Goal: Task Accomplishment & Management: Use online tool/utility

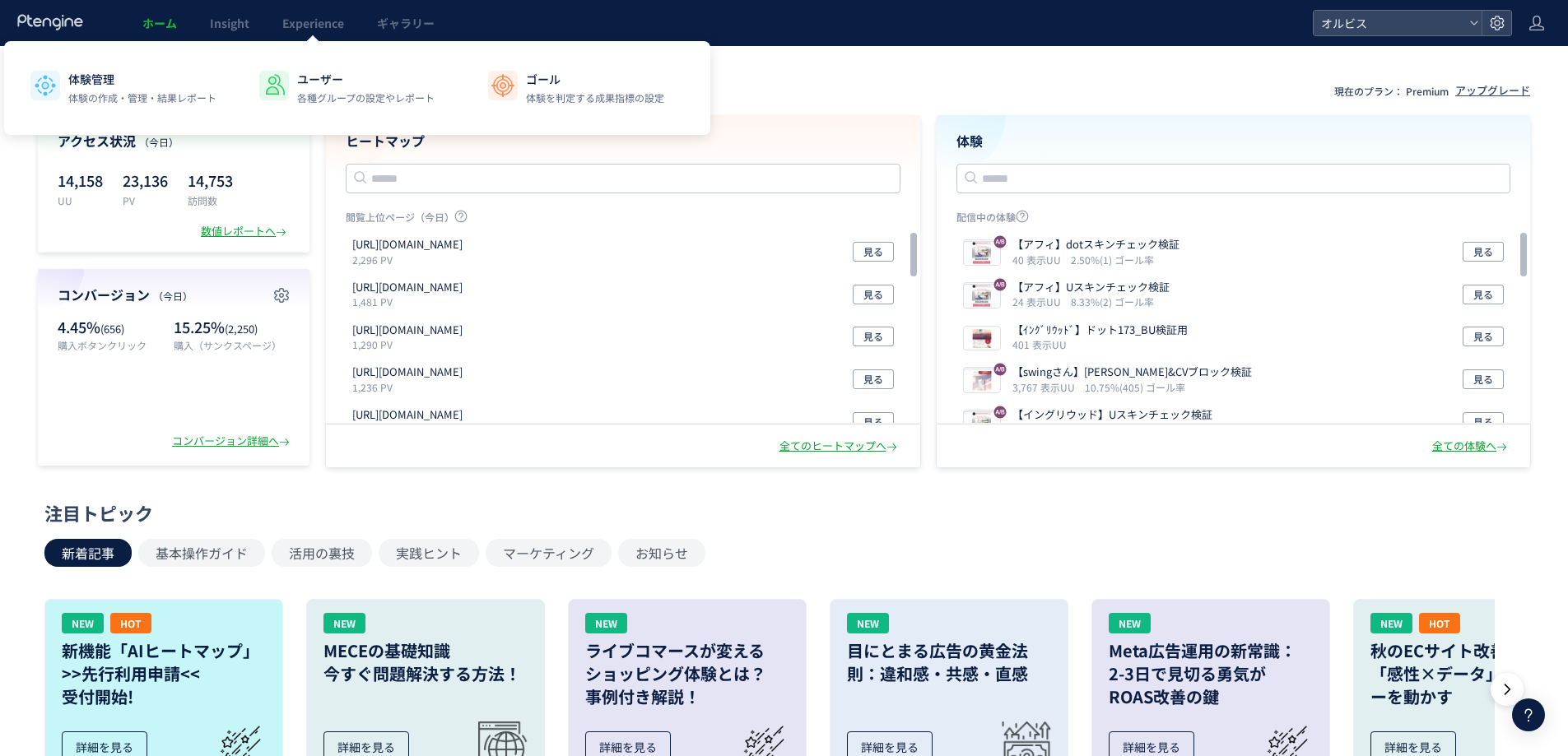
click at [303, 25] on span "Experience" at bounding box center [313, 23] width 61 height 17
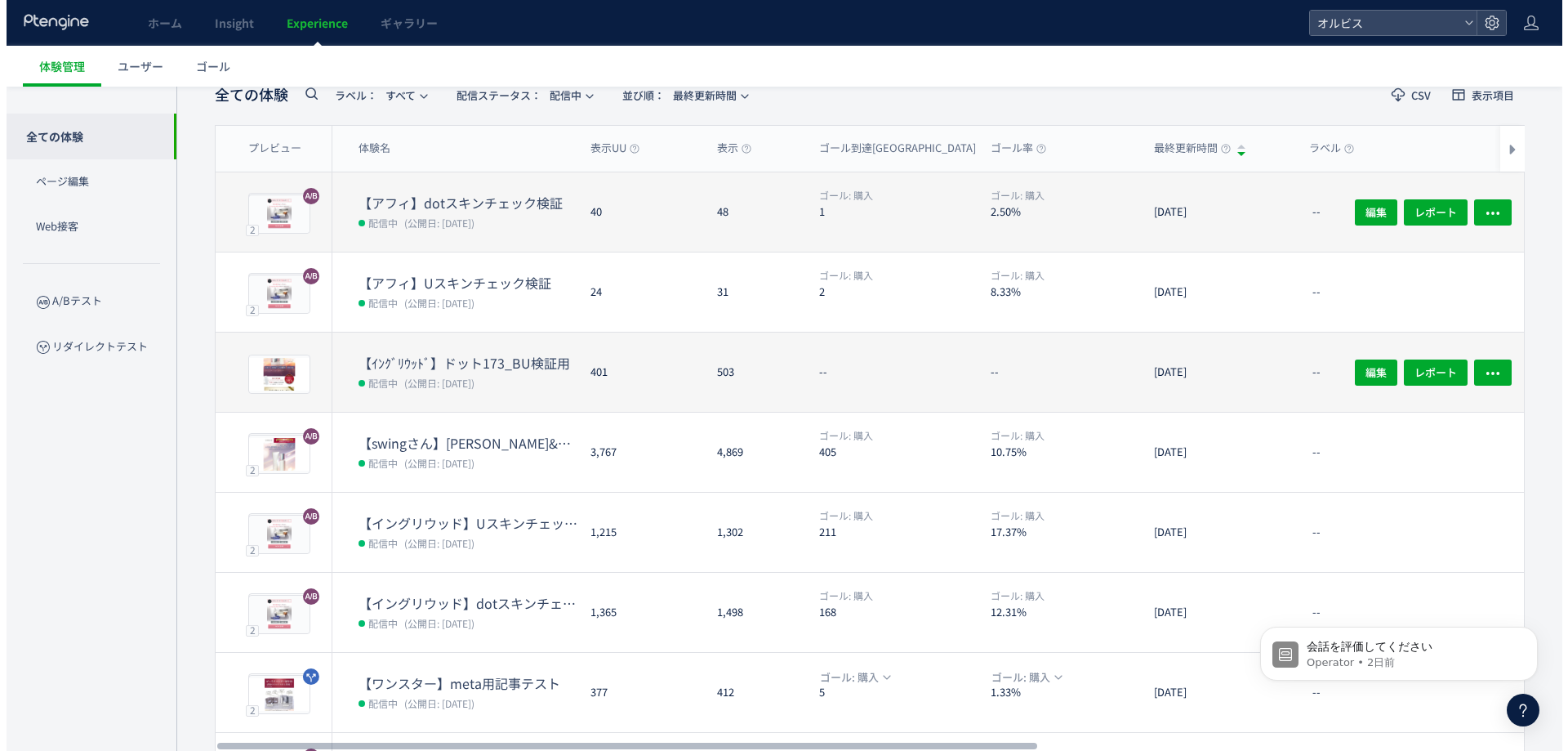
scroll to position [378, 0]
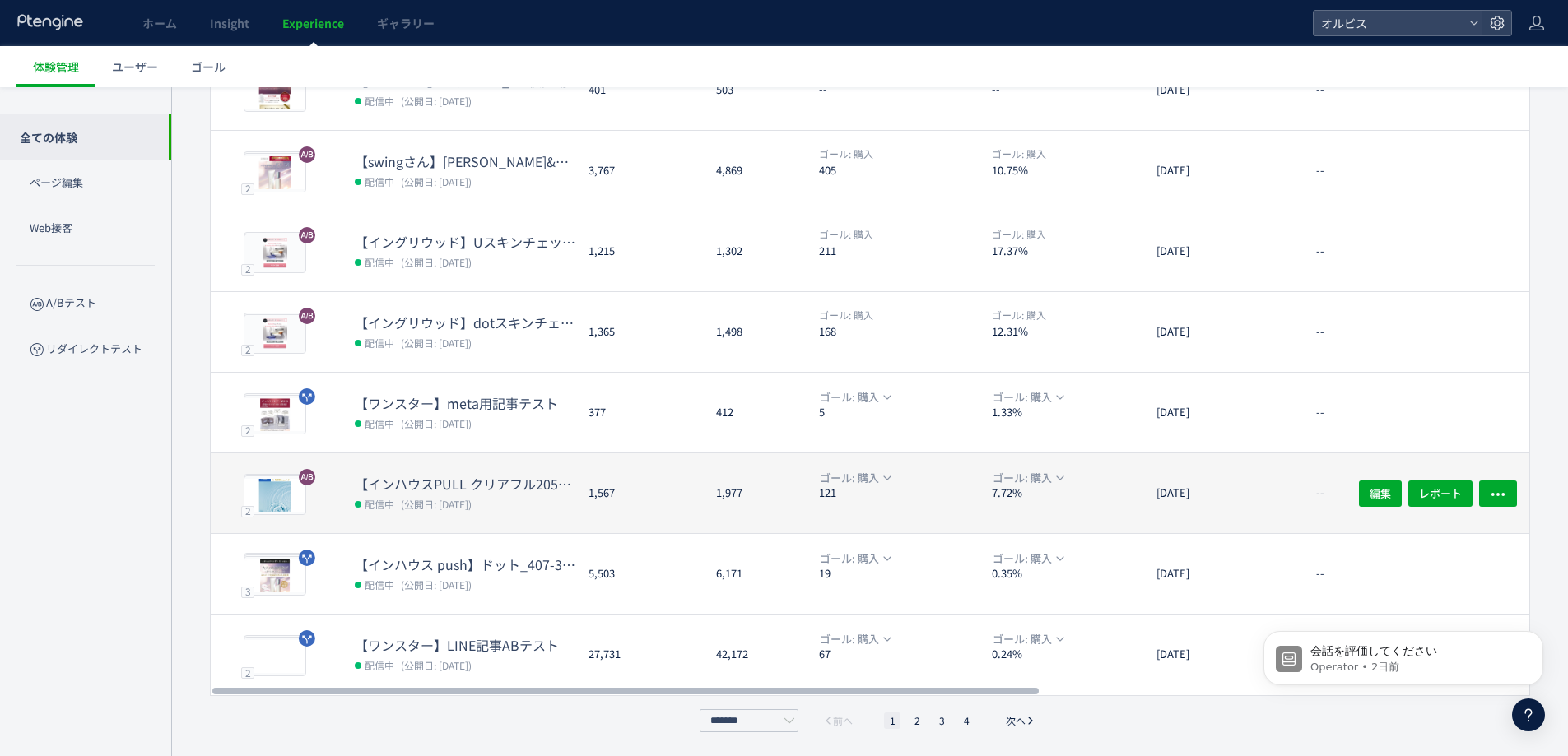
click at [472, 507] on span "(公開日: [DATE])" at bounding box center [436, 504] width 71 height 14
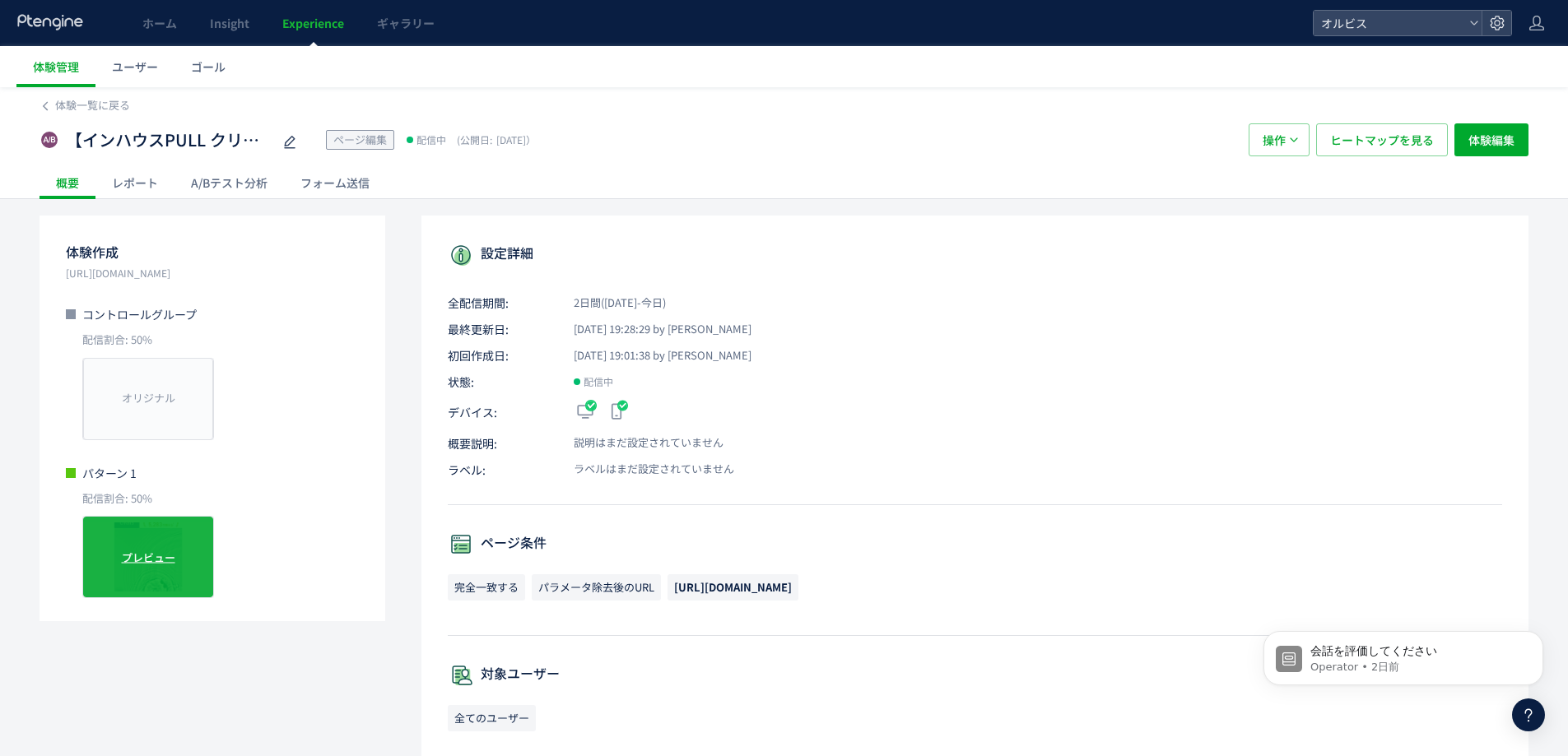
click at [132, 533] on div "プレビュー" at bounding box center [148, 557] width 131 height 82
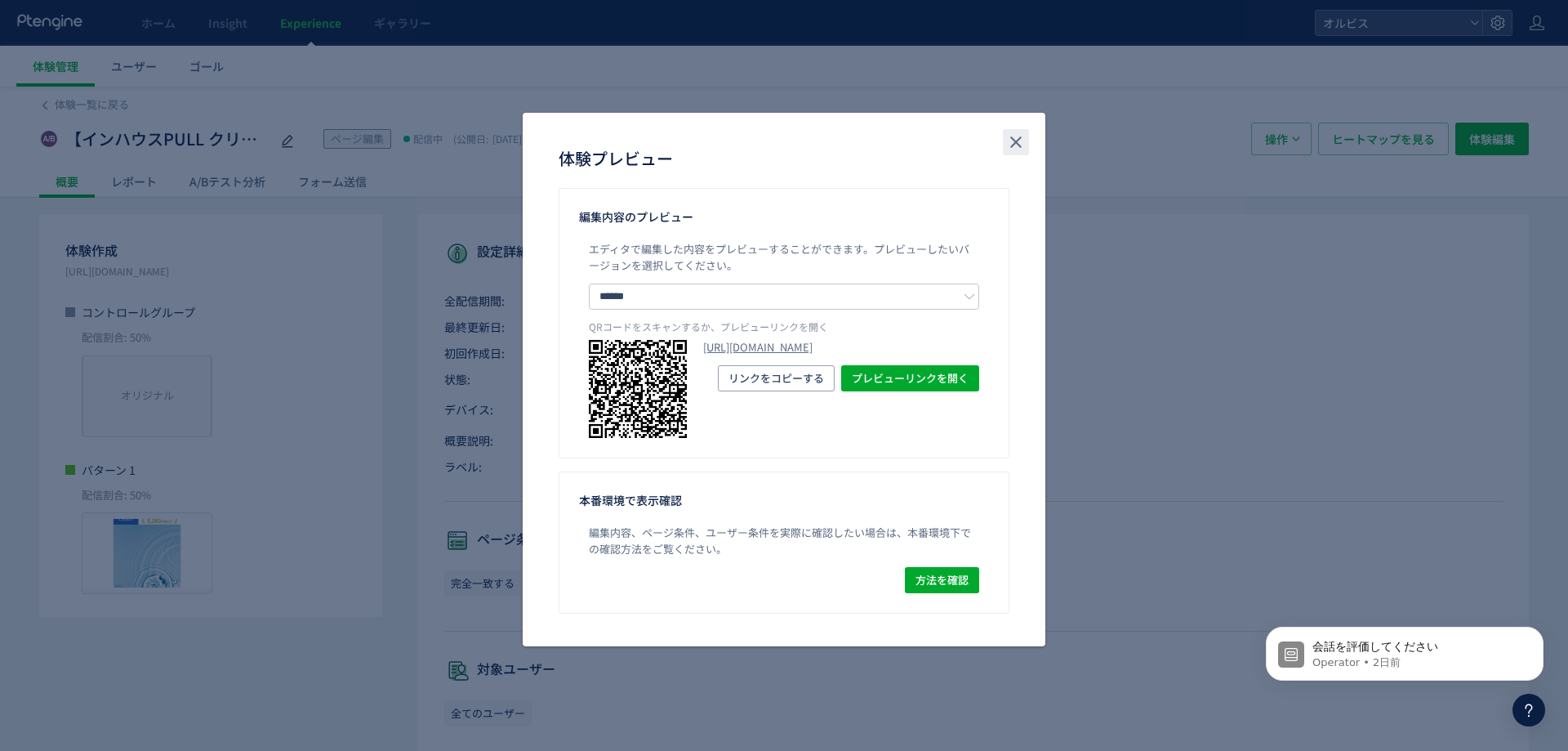
click at [1005, 147] on button "close" at bounding box center [1016, 142] width 26 height 26
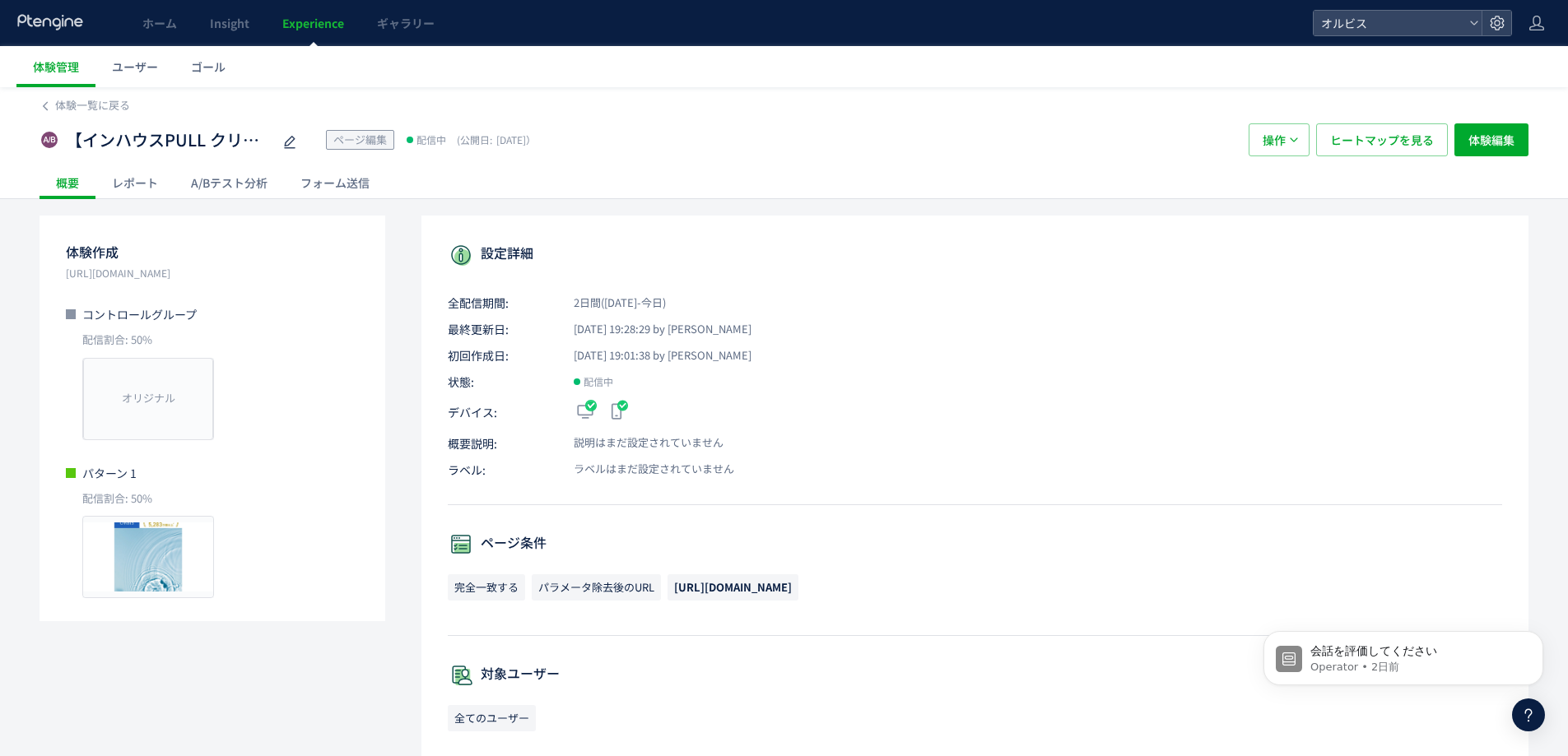
click at [220, 186] on div "A/Bテスト分析" at bounding box center [229, 183] width 110 height 33
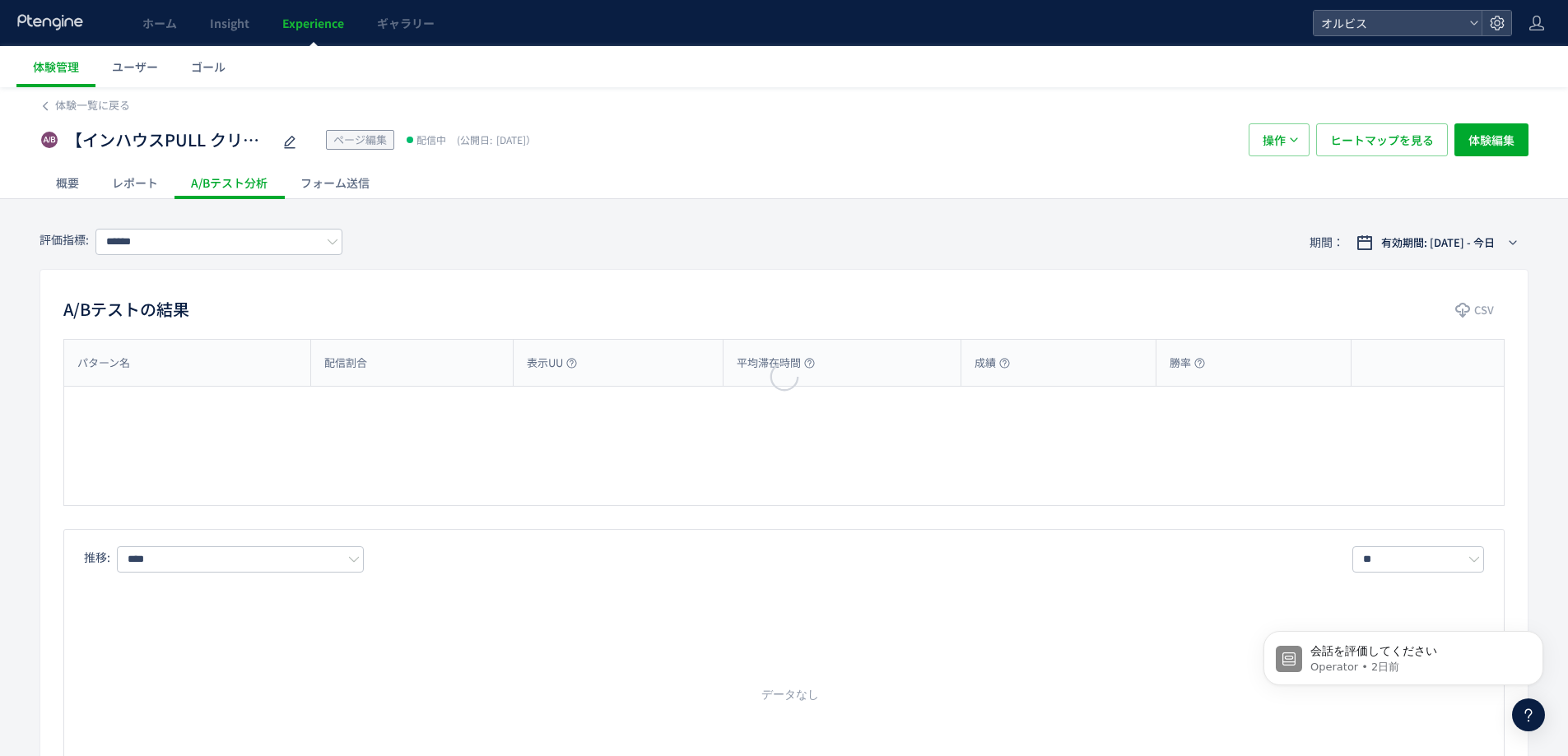
type input "*********"
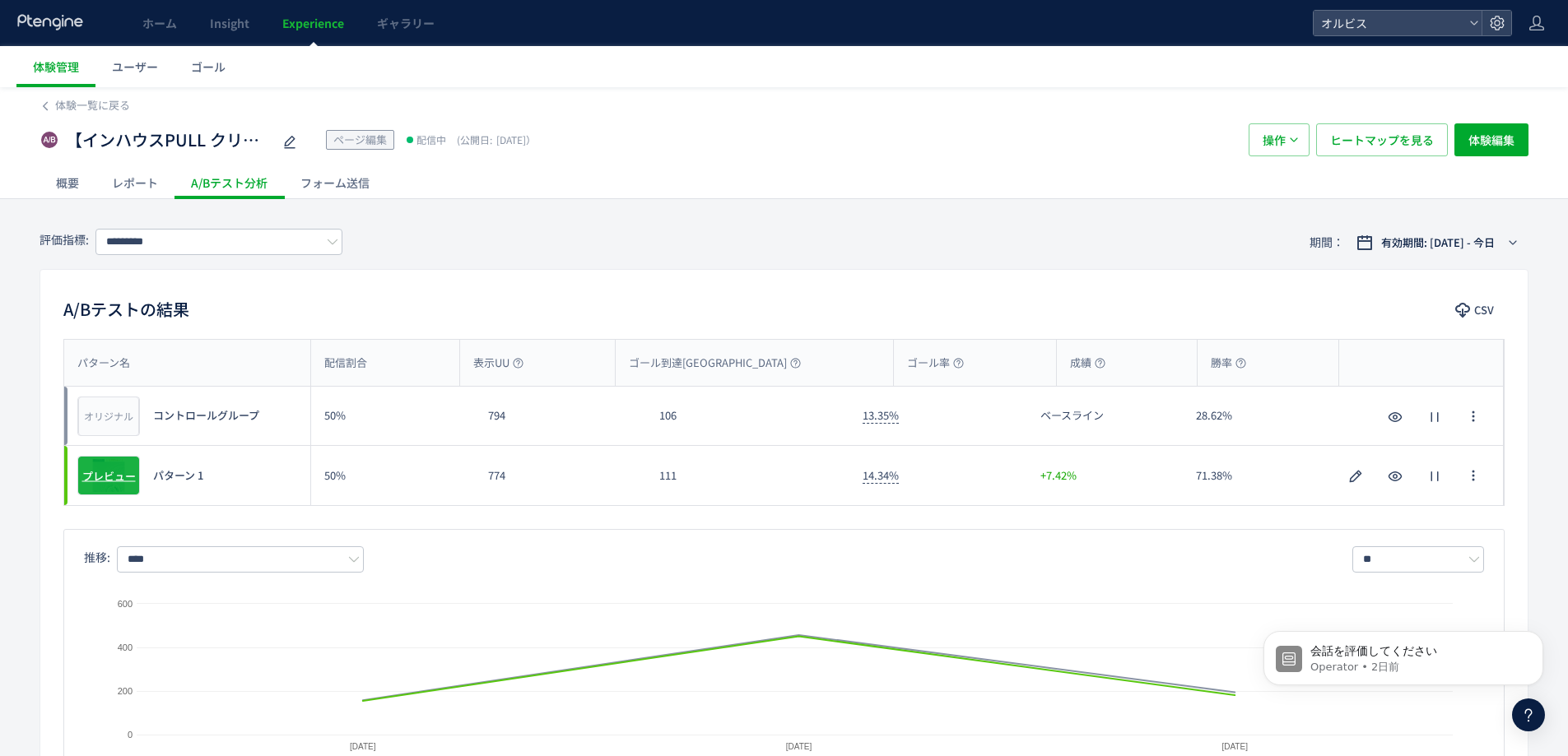
click at [101, 478] on span "プレビュー" at bounding box center [109, 476] width 53 height 16
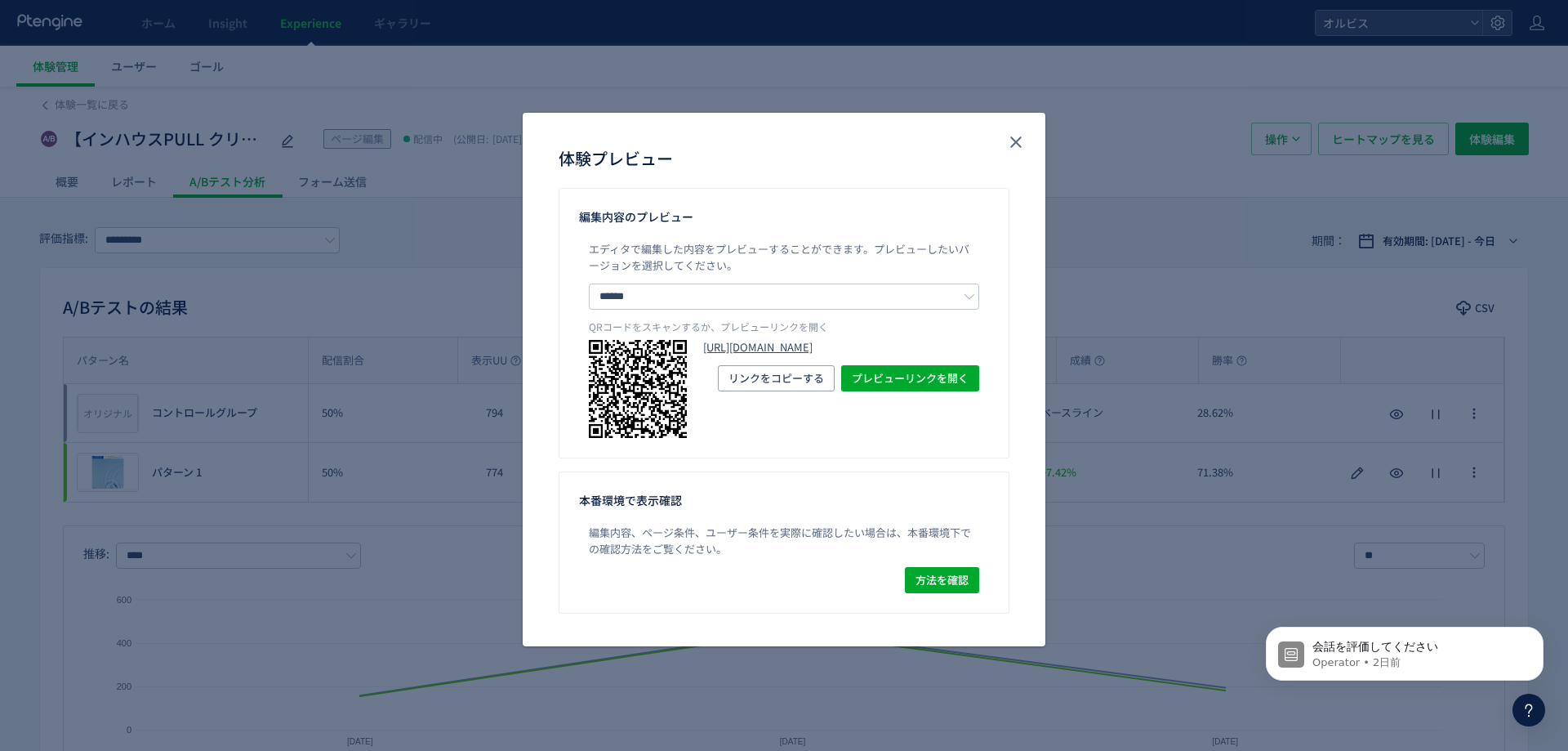
click at [786, 355] on link "[URL][DOMAIN_NAME]" at bounding box center [841, 348] width 276 height 16
drag, startPoint x: 1015, startPoint y: 140, endPoint x: 123, endPoint y: 131, distance: 892.0
click at [1014, 140] on icon "close" at bounding box center [1016, 142] width 20 height 20
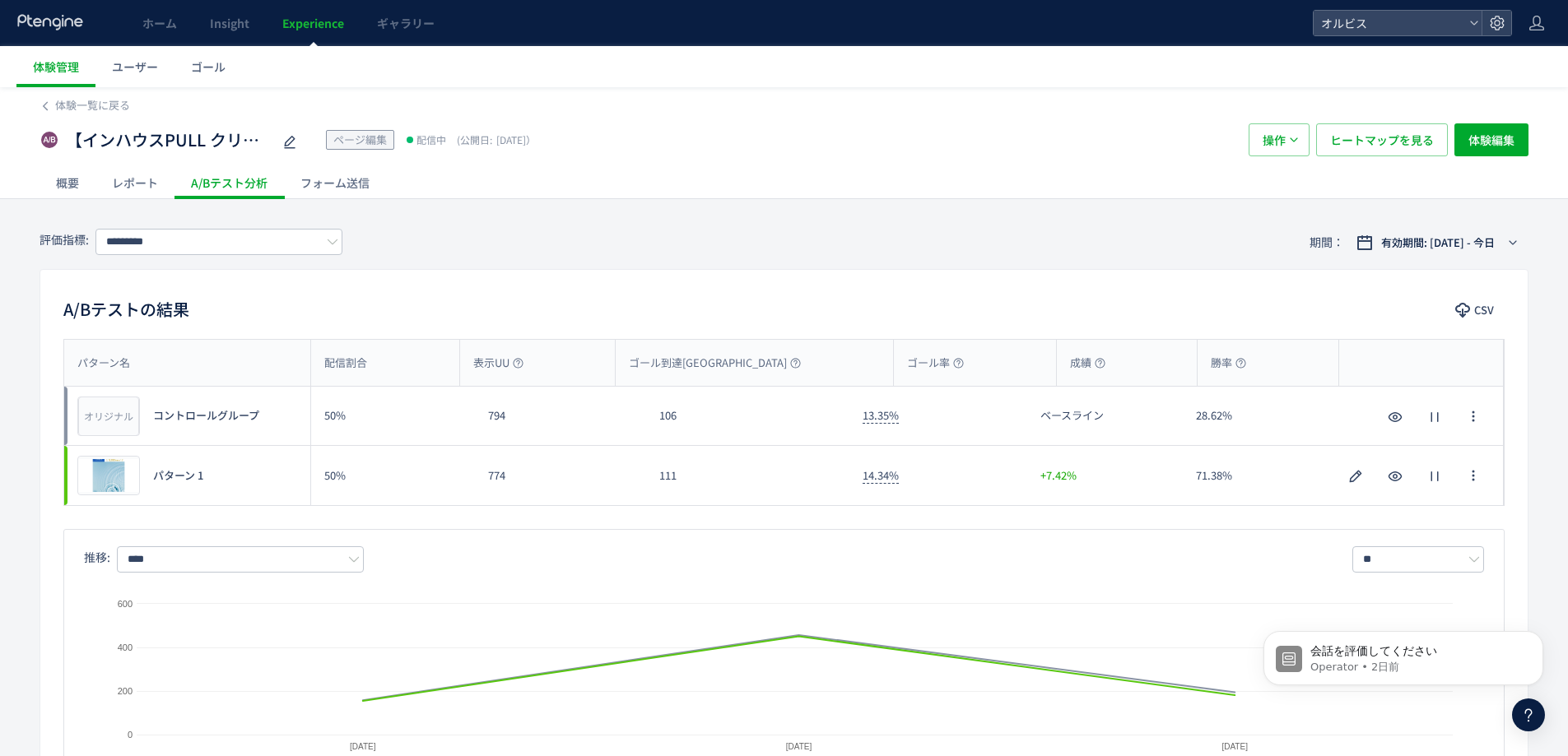
click at [334, 29] on span "Experience" at bounding box center [313, 23] width 61 height 17
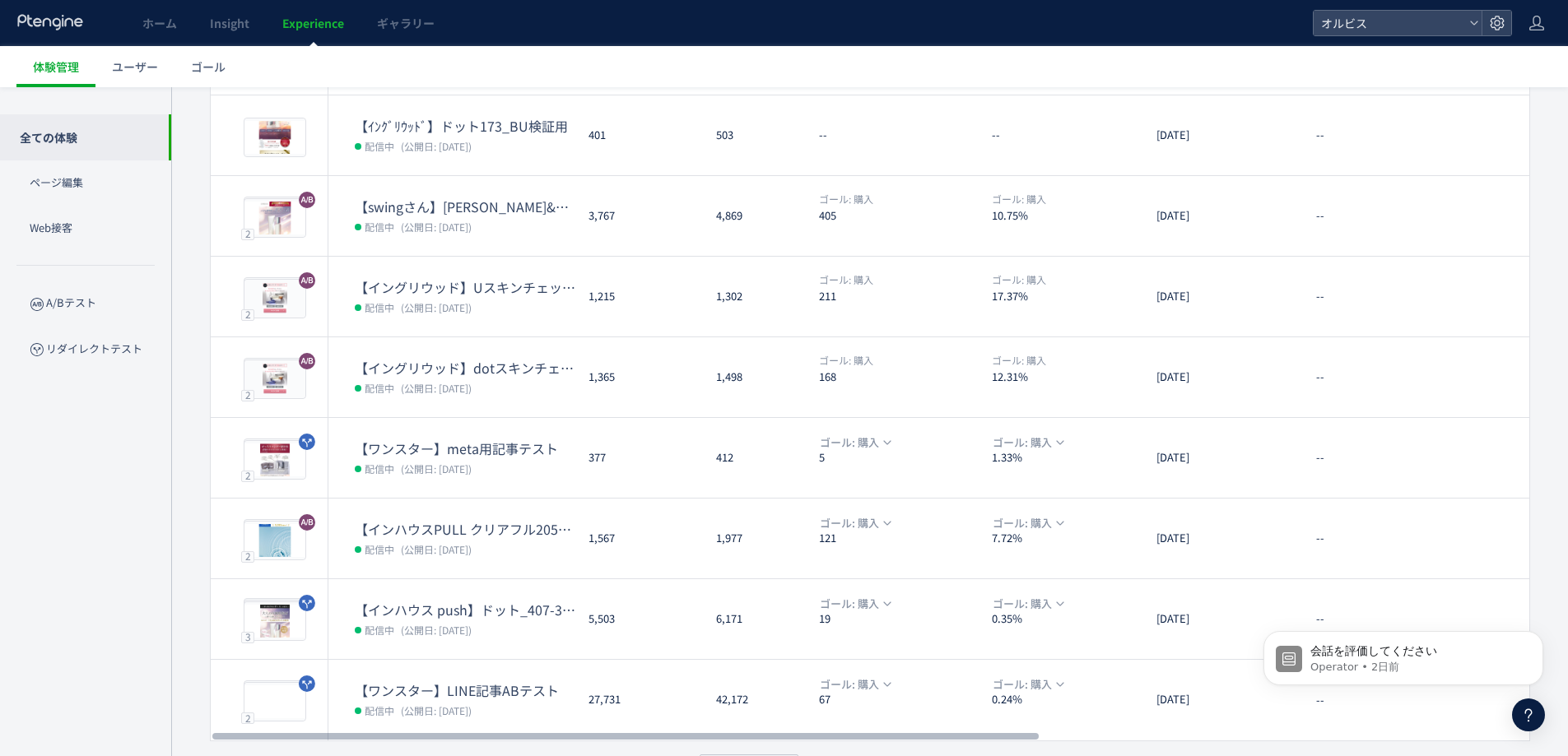
scroll to position [380, 0]
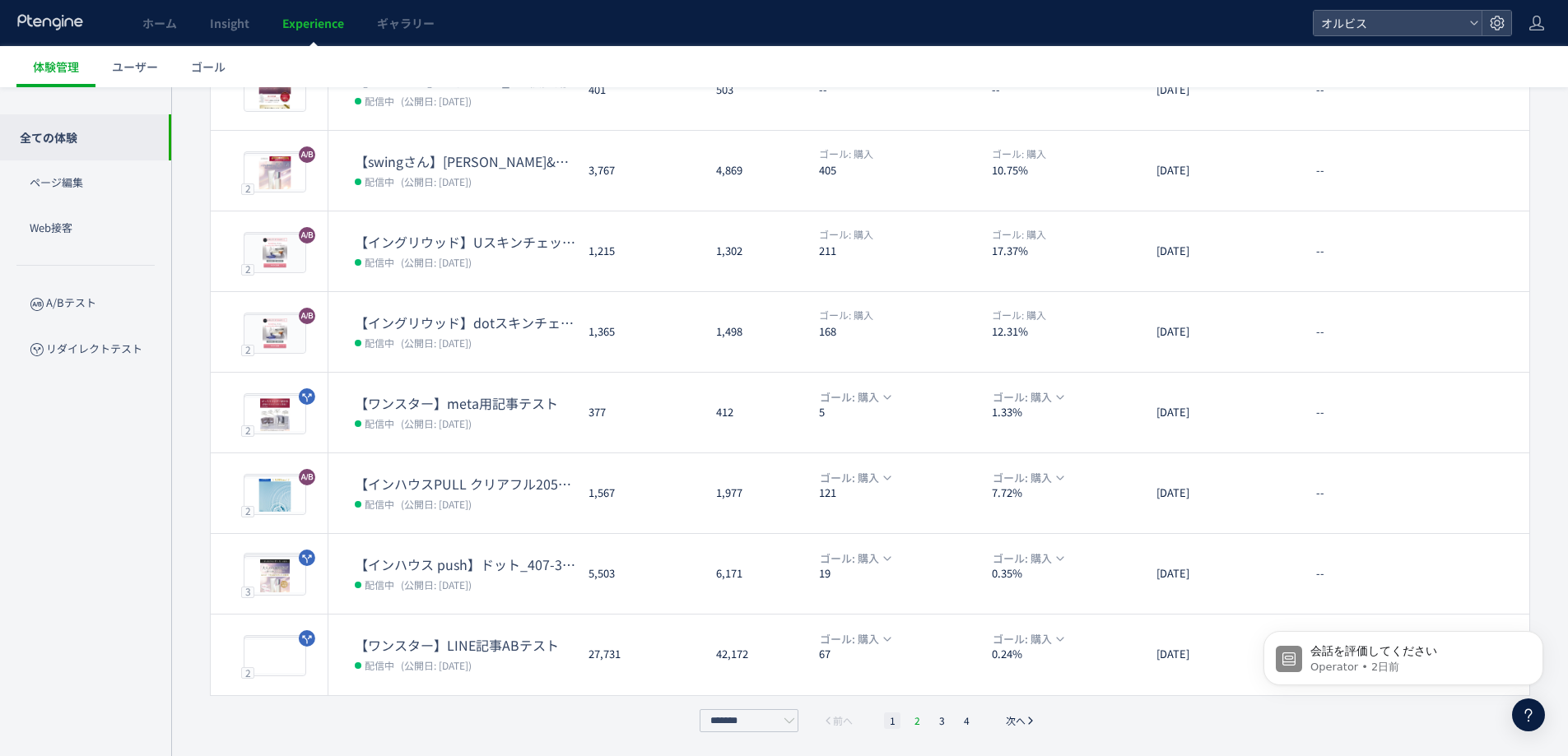
click at [914, 722] on li "2" at bounding box center [917, 720] width 17 height 17
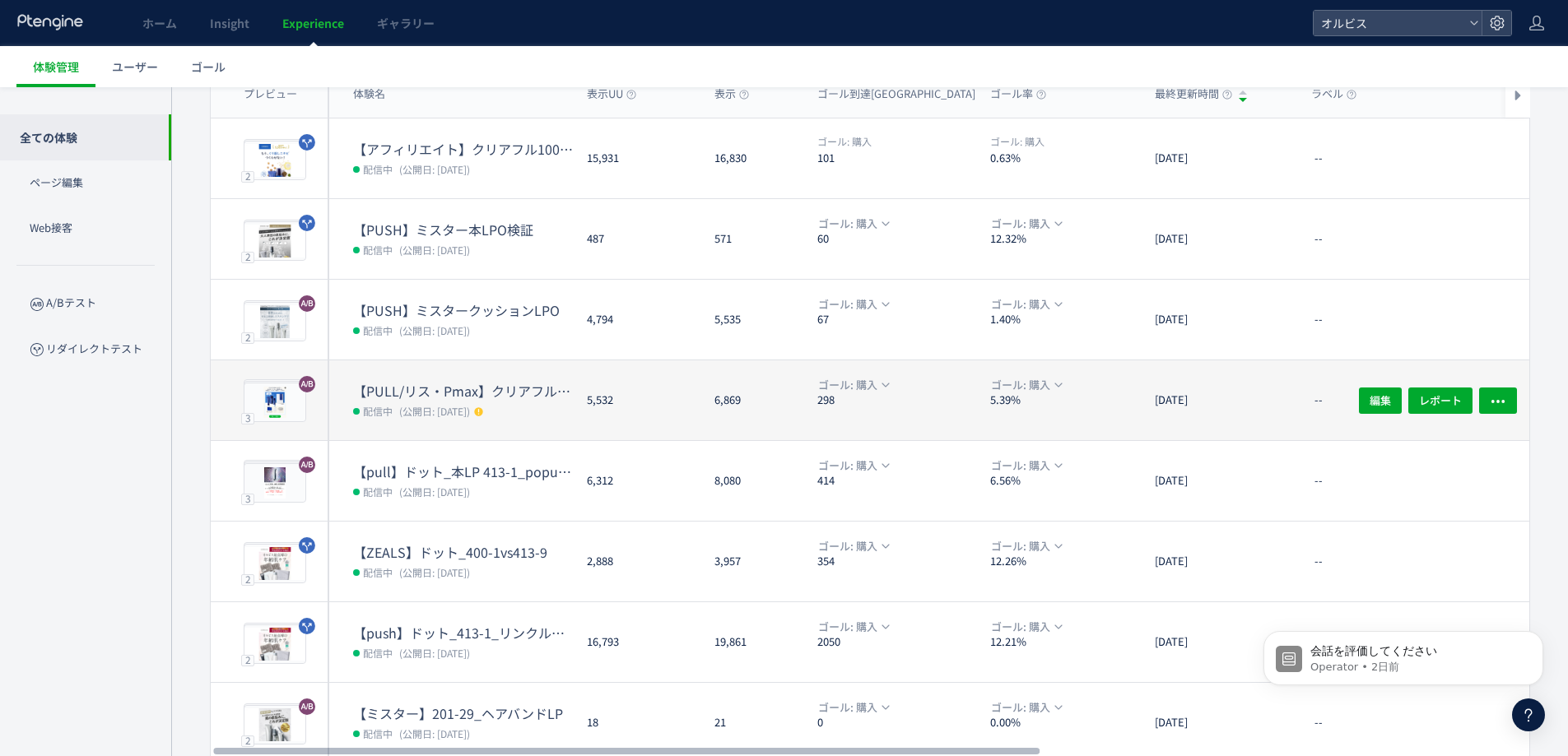
scroll to position [133, 0]
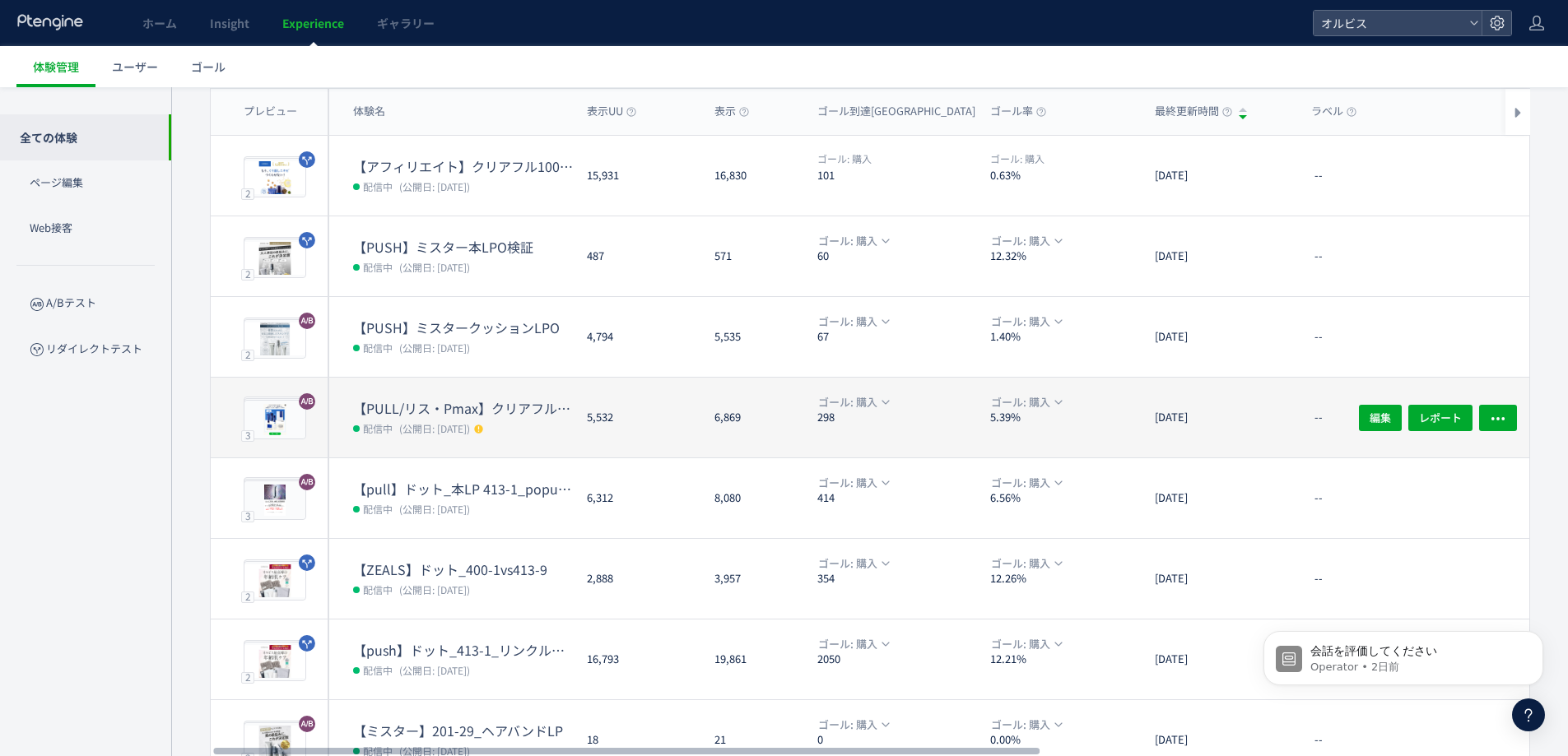
click at [519, 406] on dt "【PULL/リス・Pmax】クリアフル205_ポップアップ" at bounding box center [464, 408] width 221 height 19
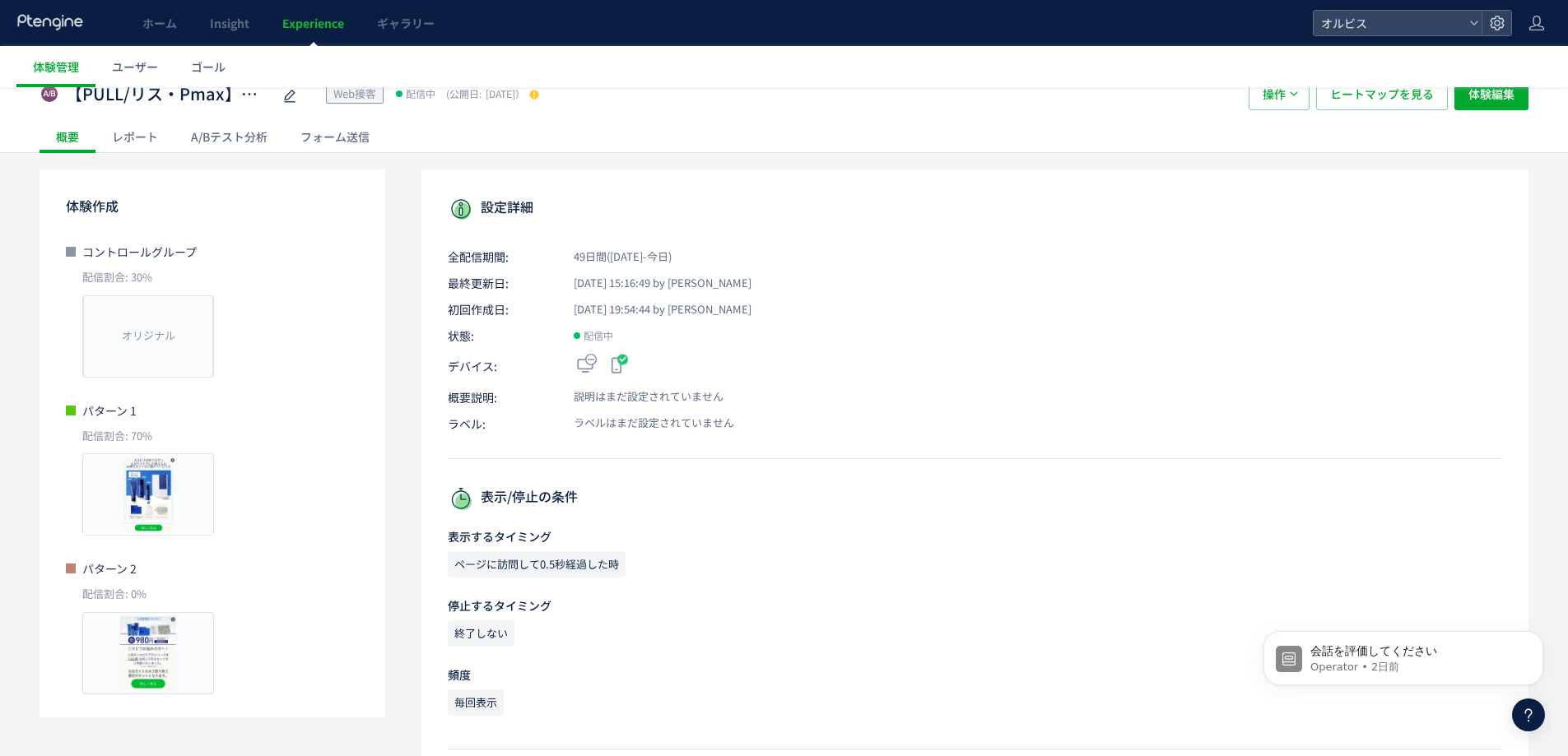
scroll to position [47, 0]
click at [217, 140] on div "A/Bテスト分析" at bounding box center [229, 135] width 110 height 33
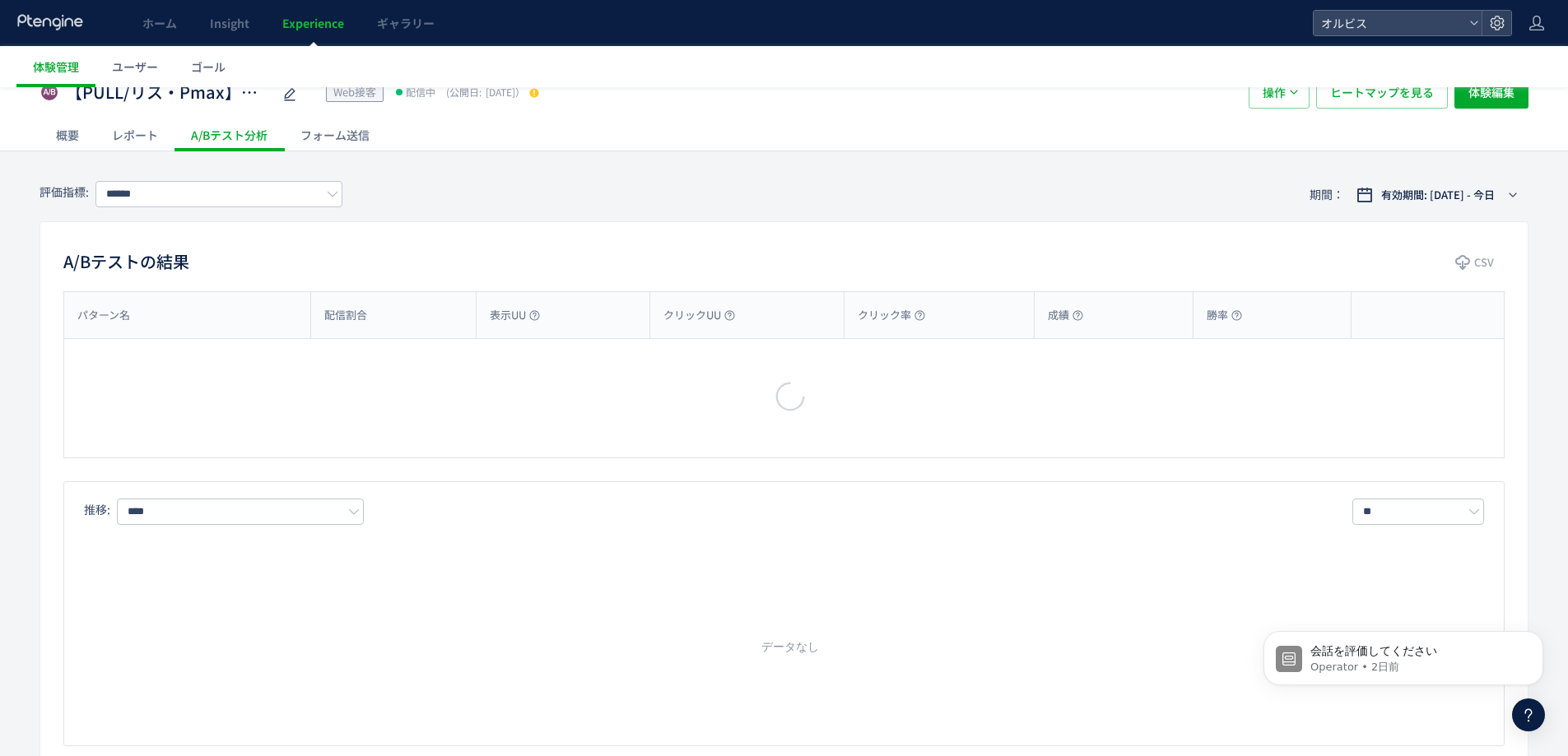
click at [600, 272] on div at bounding box center [784, 378] width 1568 height 756
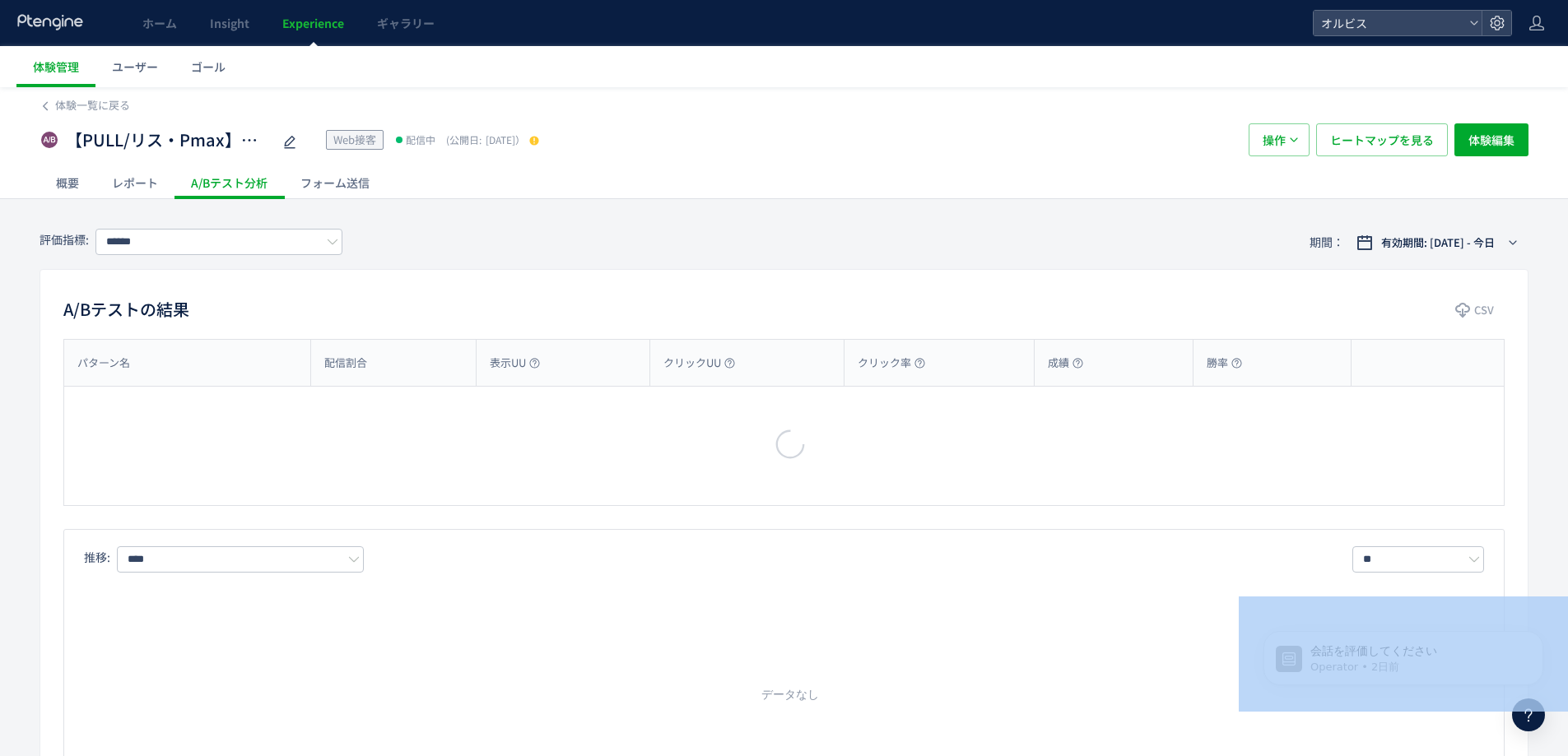
type input "**"
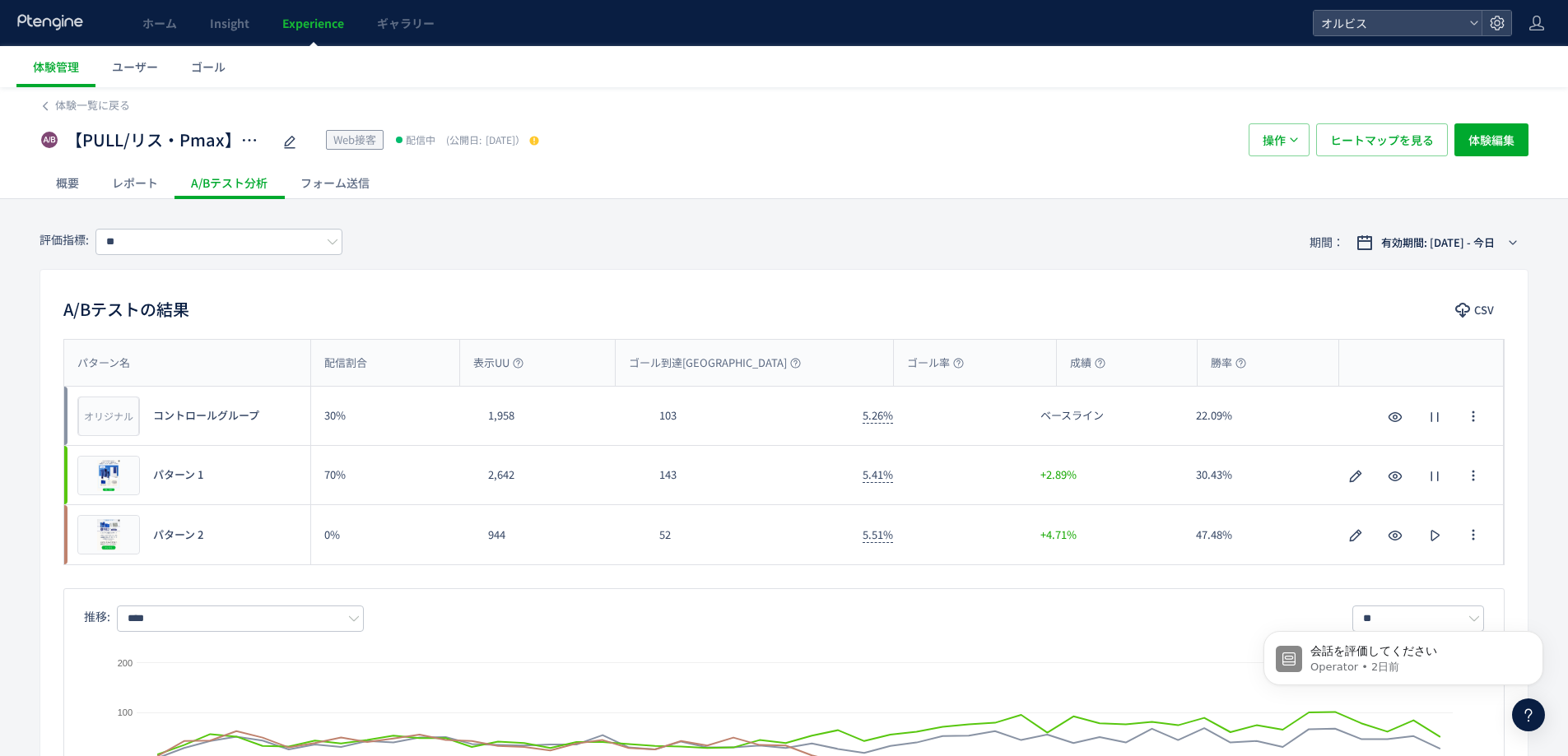
click at [1149, 576] on div "パターン名 配信割合 表示UU ゴール到達UU ゴール率 成績 勝率 パターン名 オリジナル プレビュー コントロールグループ 30% 1,958 103 5…" at bounding box center [784, 596] width 1487 height 514
drag, startPoint x: 689, startPoint y: 484, endPoint x: 541, endPoint y: 491, distance: 148.2
click at [541, 491] on div "プレビュー パターン 1 70% 2,642 143 5.41% +2.89% 30.43% プレビュー パターン 1" at bounding box center [784, 476] width 1439 height 60
click at [110, 491] on div "プレビュー" at bounding box center [108, 475] width 62 height 39
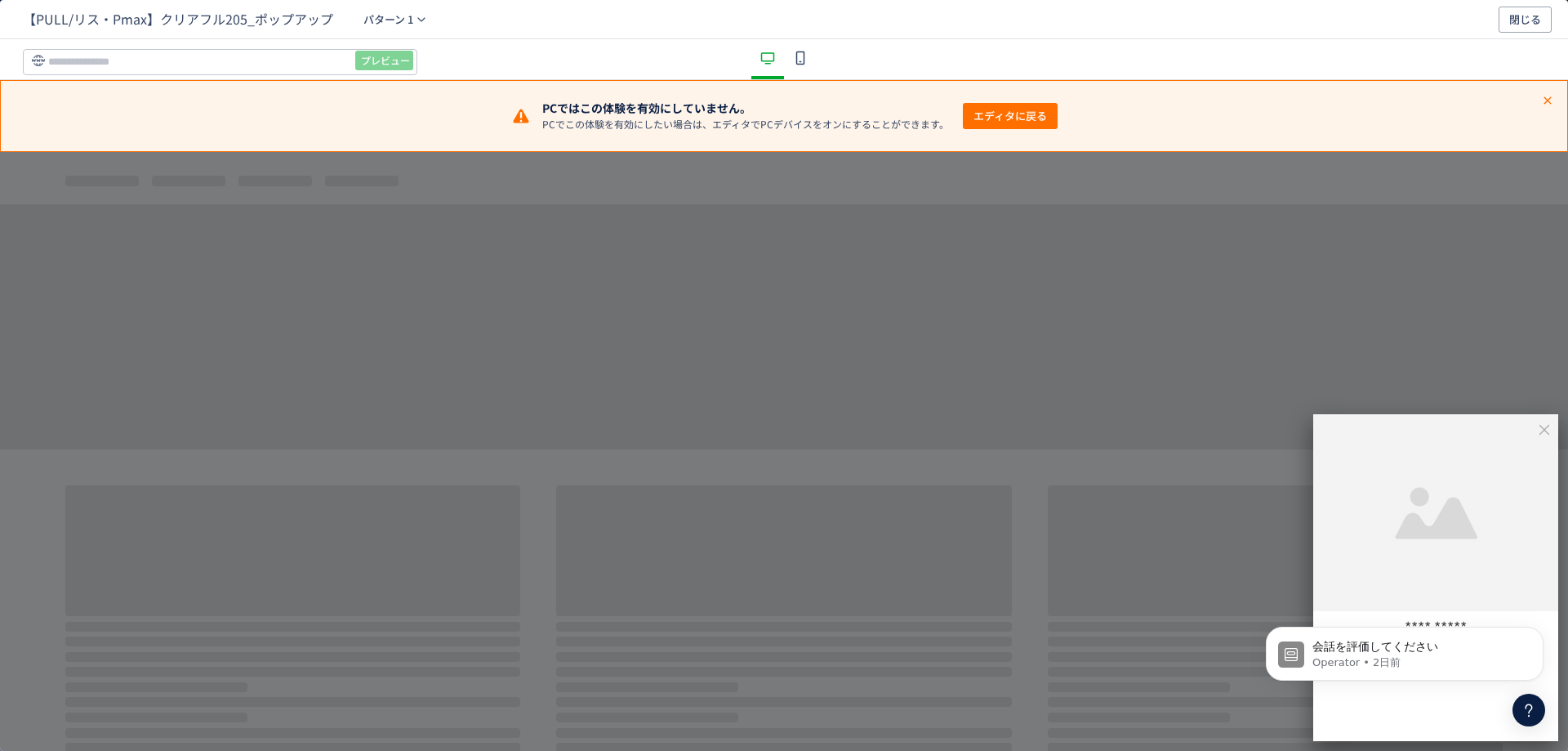
click at [1541, 434] on icon "dialog" at bounding box center [1544, 429] width 15 height 15
click at [810, 49] on div "dialog" at bounding box center [800, 59] width 33 height 40
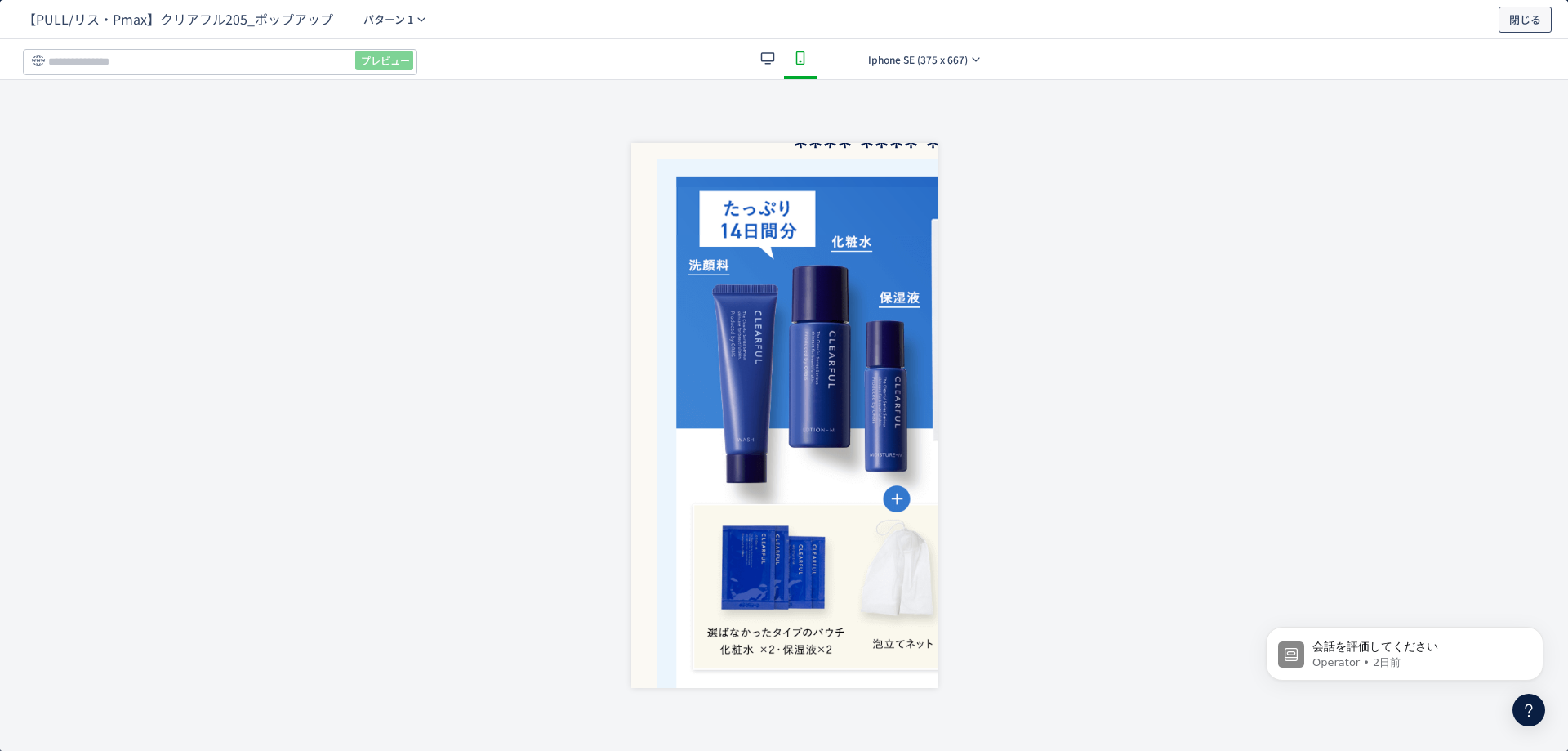
click at [1518, 20] on span "閉じる" at bounding box center [1525, 20] width 32 height 26
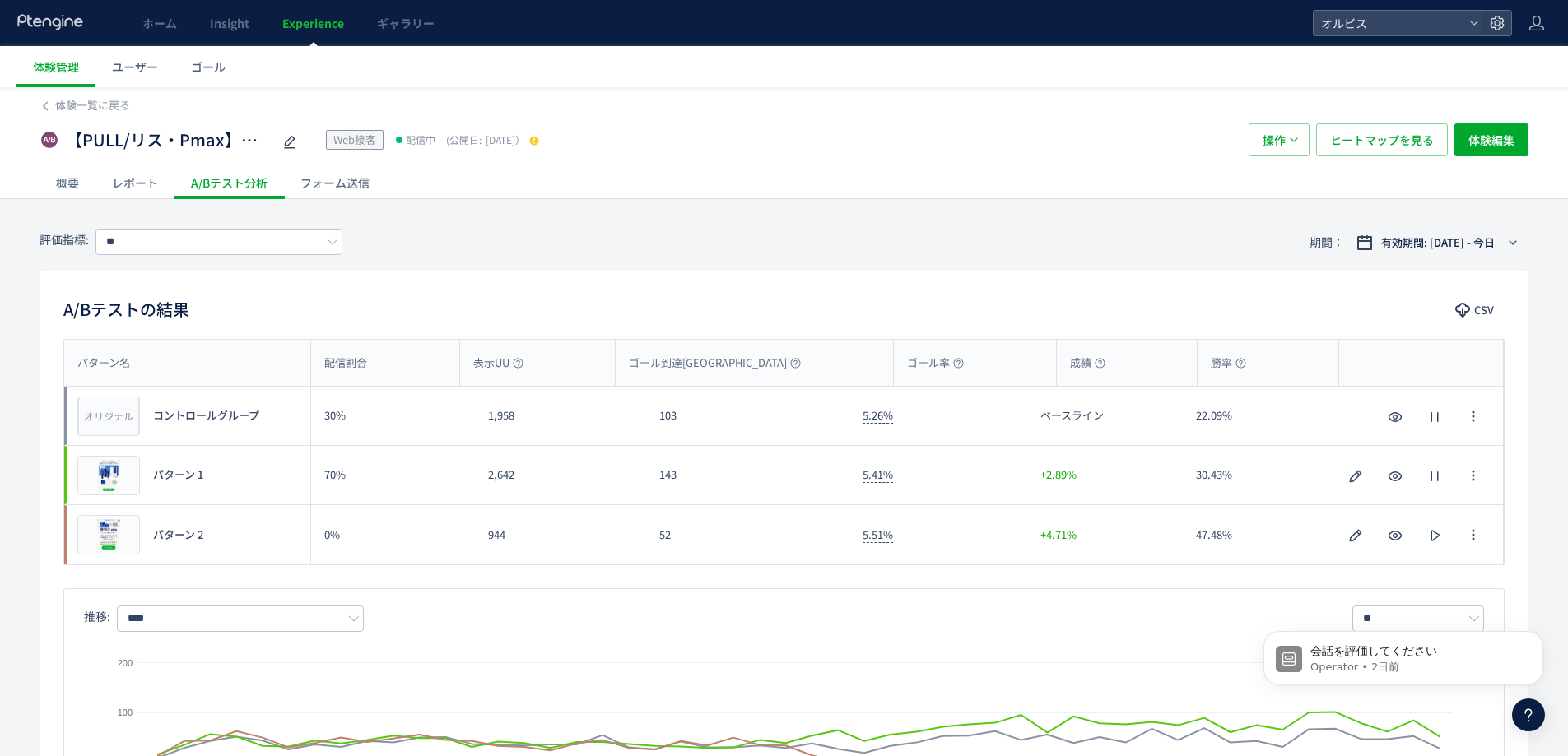
click at [306, 28] on span "Experience" at bounding box center [313, 23] width 61 height 17
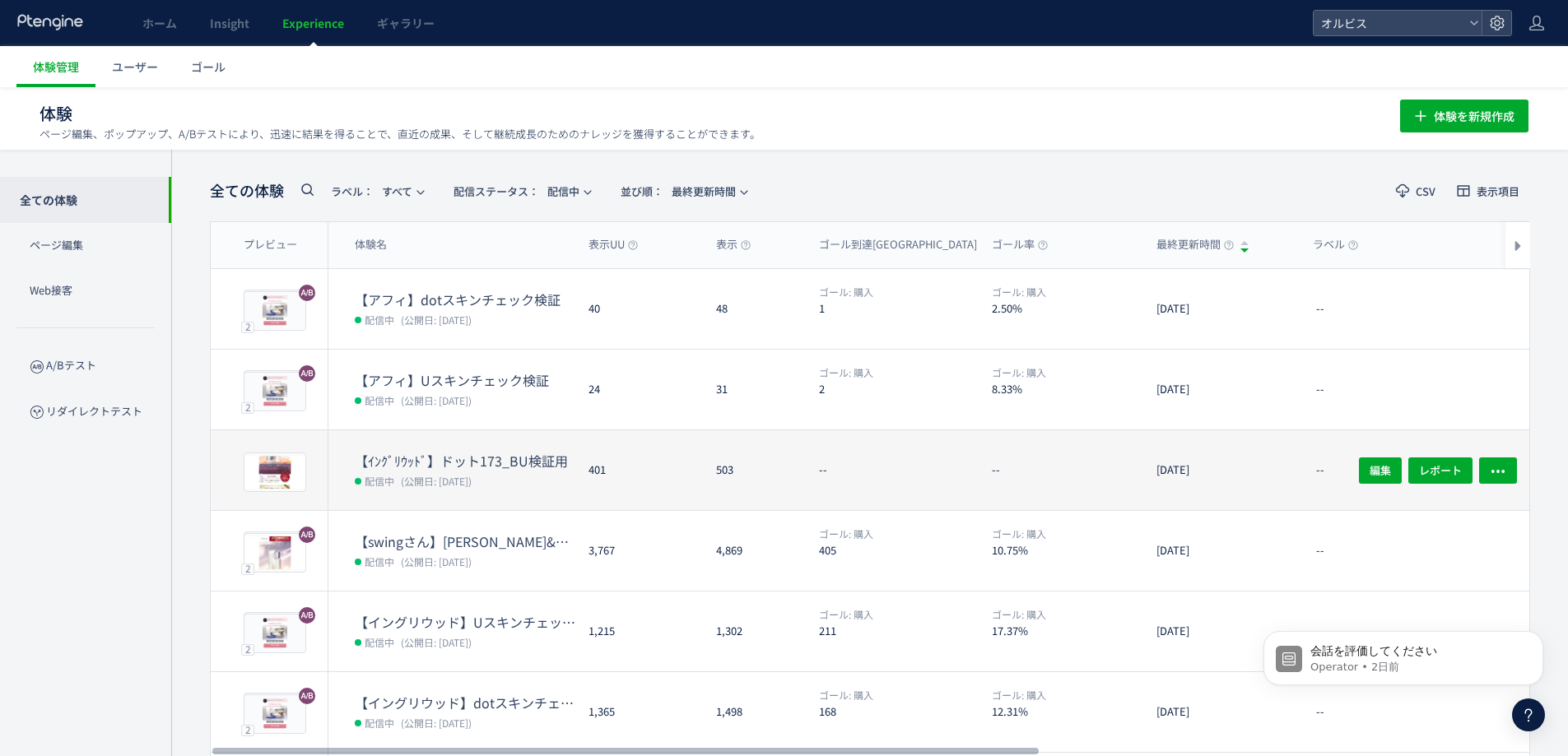
scroll to position [380, 0]
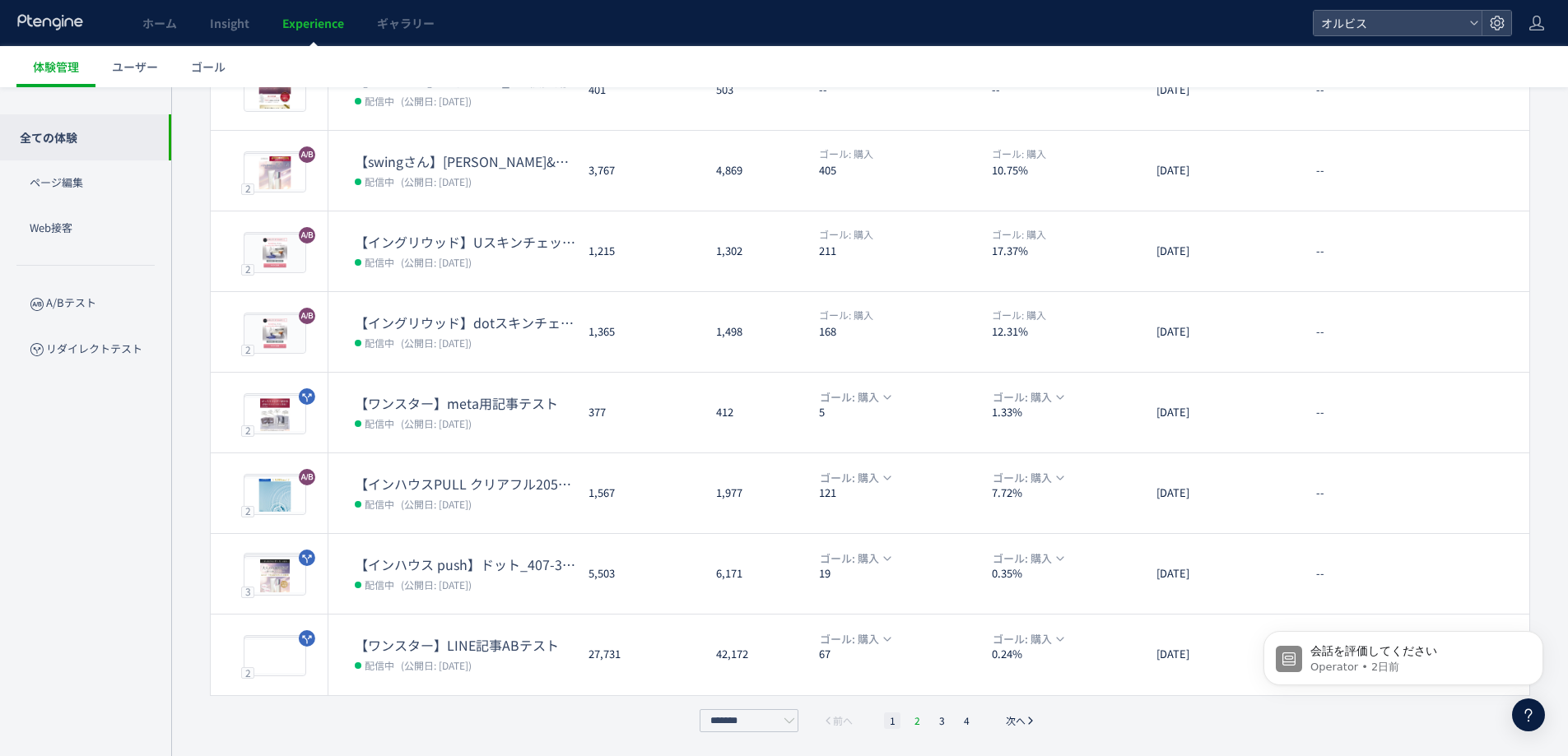
click at [915, 717] on li "2" at bounding box center [917, 720] width 17 height 17
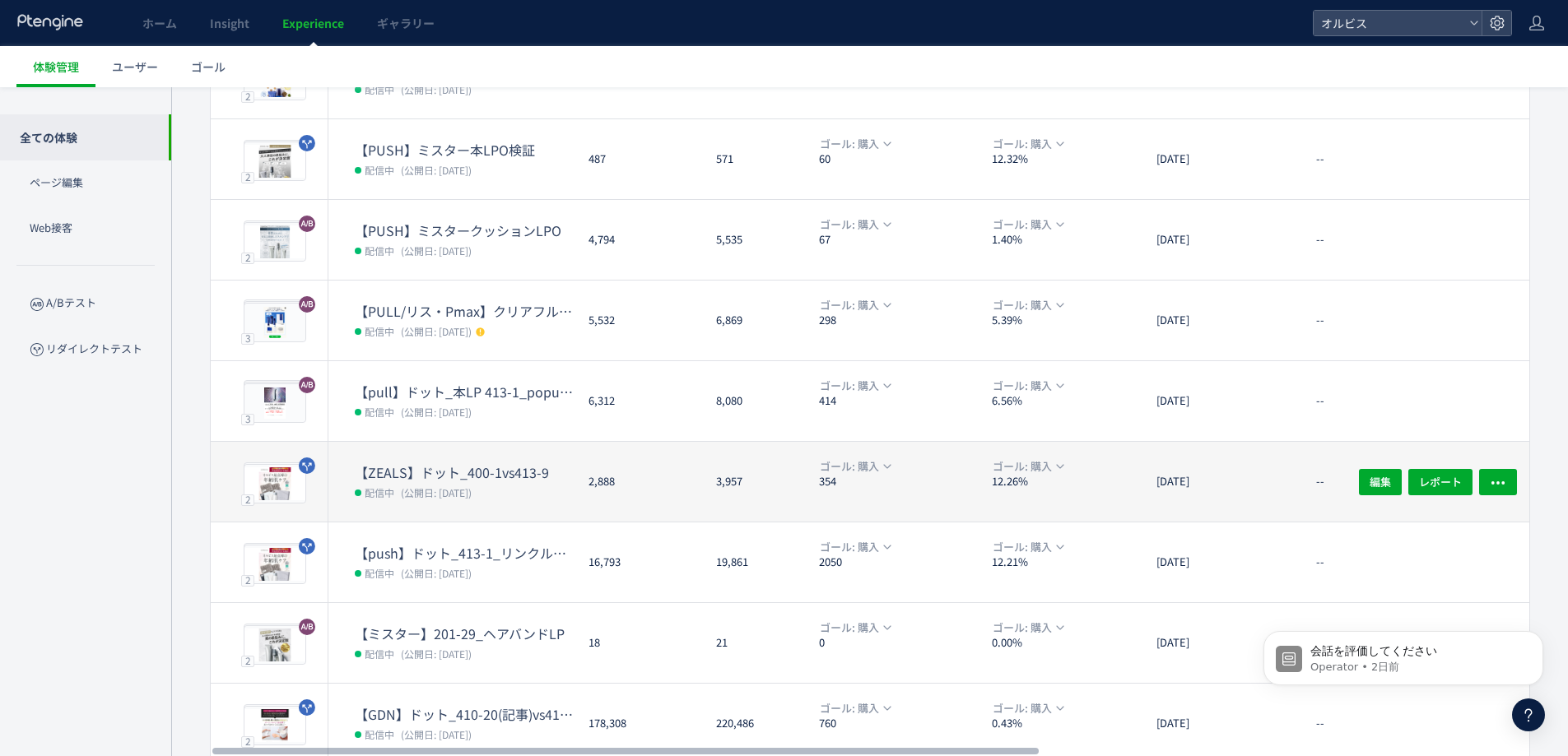
scroll to position [230, 0]
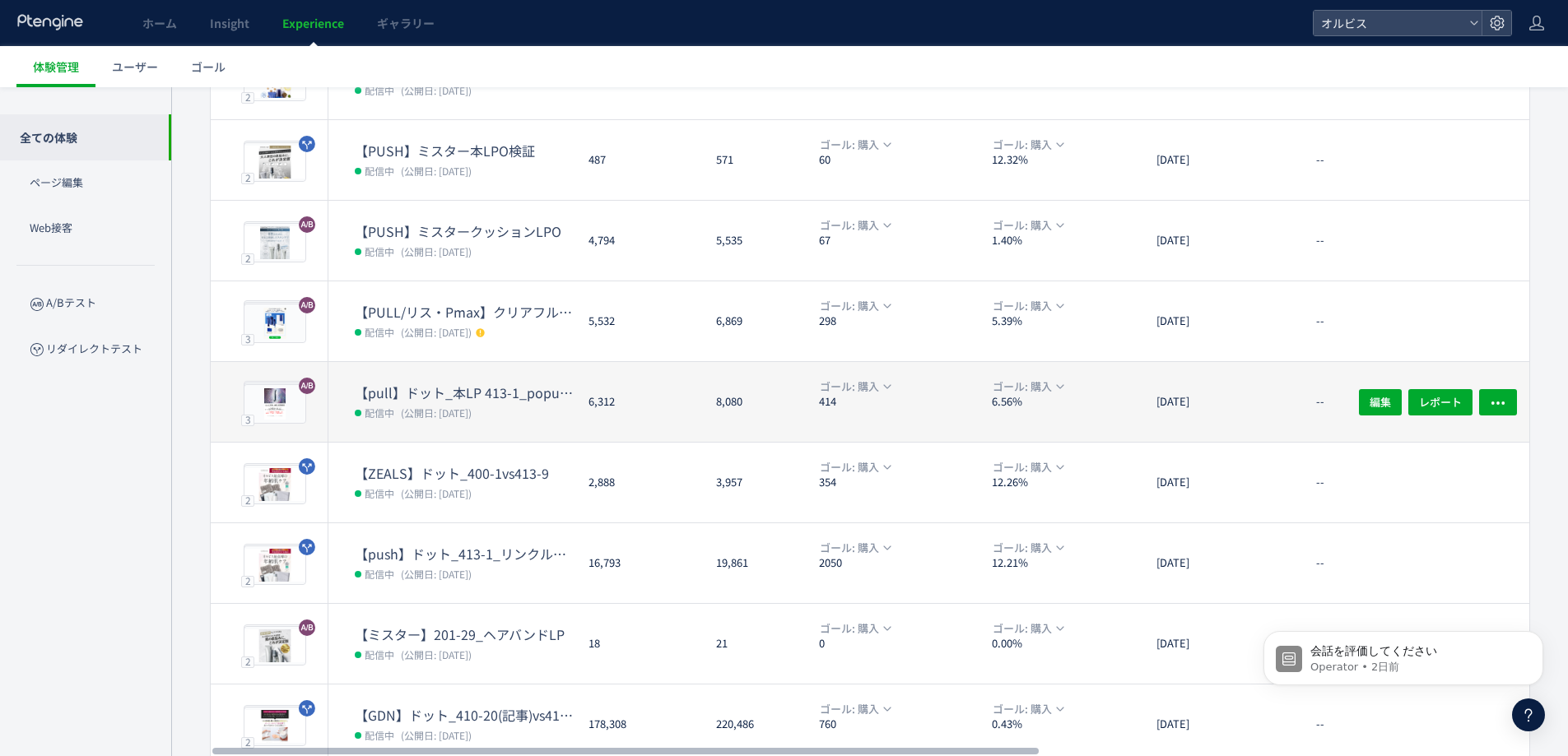
click at [520, 384] on dt "【pull】ドット_本LP 413-1_popup（リンクル）" at bounding box center [465, 393] width 221 height 19
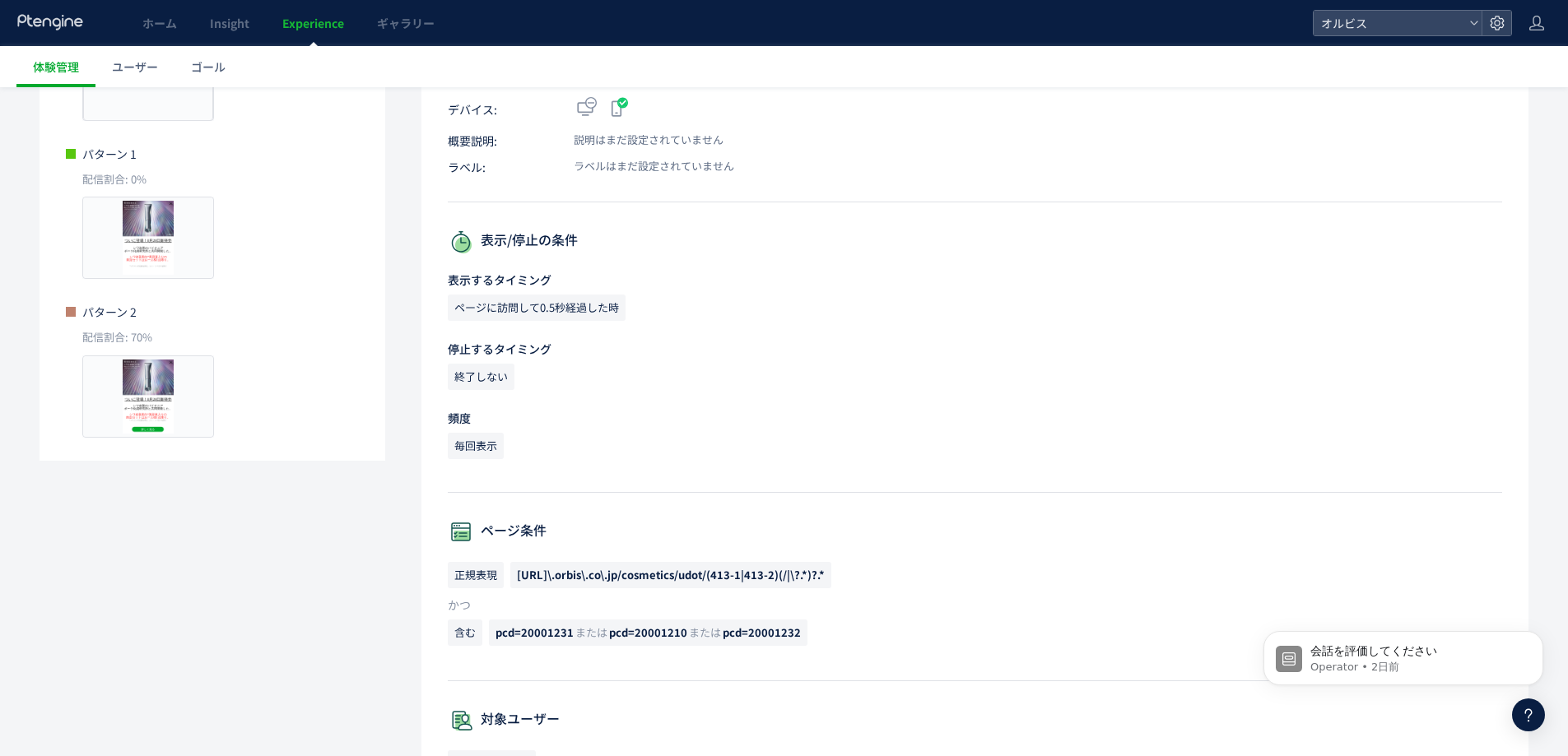
scroll to position [301, 0]
